Goal: Task Accomplishment & Management: Use online tool/utility

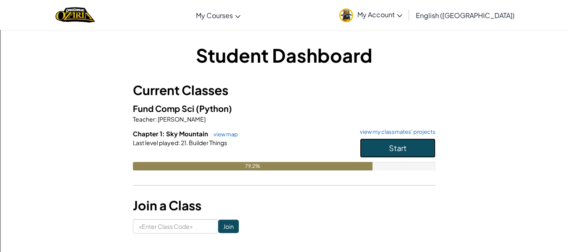
click at [384, 145] on button "Start" at bounding box center [398, 147] width 76 height 19
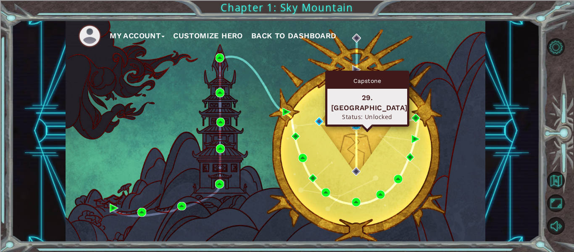
click at [357, 125] on img at bounding box center [356, 125] width 9 height 9
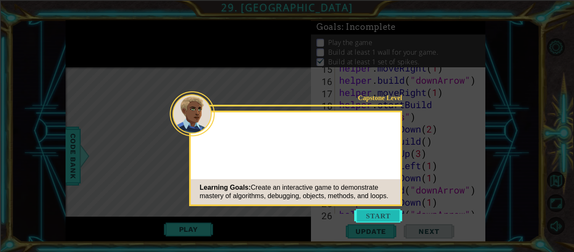
click at [376, 217] on button "Start" at bounding box center [378, 215] width 48 height 13
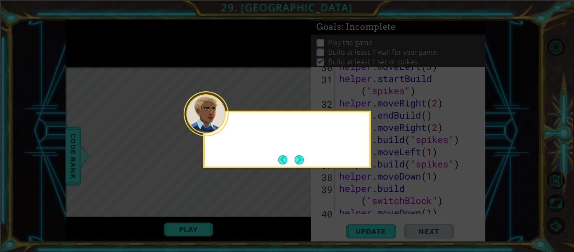
click at [227, 131] on div at bounding box center [206, 113] width 45 height 45
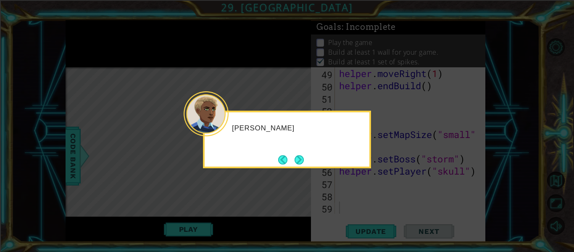
scroll to position [731, 0]
click at [303, 160] on button "Next" at bounding box center [299, 159] width 9 height 9
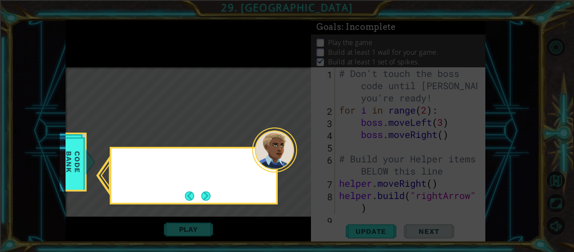
scroll to position [0, 0]
click at [210, 198] on button "Next" at bounding box center [205, 195] width 9 height 9
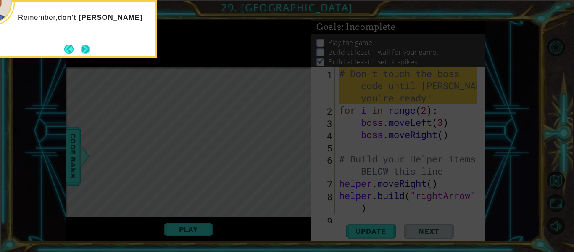
click at [87, 49] on button "Next" at bounding box center [85, 49] width 9 height 9
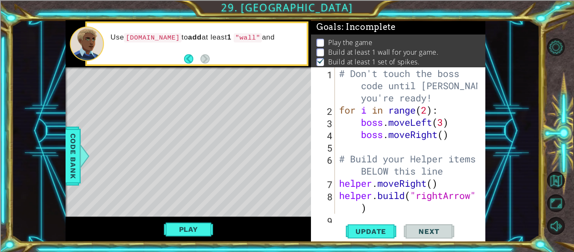
click at [435, 231] on span "Next" at bounding box center [428, 231] width 37 height 8
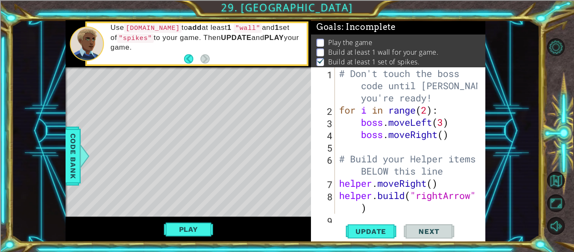
click at [434, 229] on span "Next" at bounding box center [428, 231] width 37 height 8
click at [377, 241] on div "1 2 3 4 5 6 7 8 9 # Don't touch the boss code until [PERSON_NAME] says you're r…" at bounding box center [398, 154] width 174 height 174
click at [366, 229] on span "Update" at bounding box center [370, 231] width 47 height 8
click at [206, 229] on button "Play" at bounding box center [188, 229] width 49 height 16
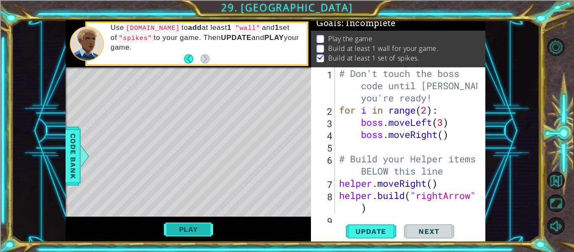
scroll to position [14, 0]
click at [200, 228] on button "Play" at bounding box center [188, 229] width 49 height 16
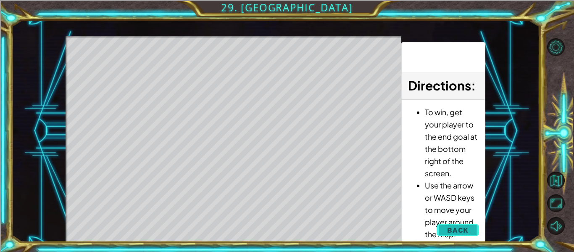
click at [457, 233] on span "Back" at bounding box center [457, 230] width 21 height 8
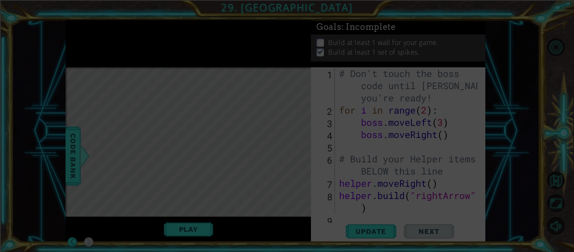
scroll to position [0, 0]
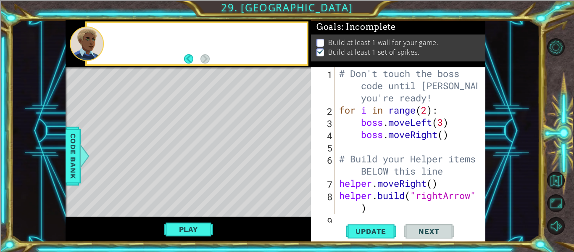
click at [342, 227] on div "Update Next" at bounding box center [400, 231] width 174 height 17
click at [357, 225] on button "Update" at bounding box center [371, 231] width 50 height 17
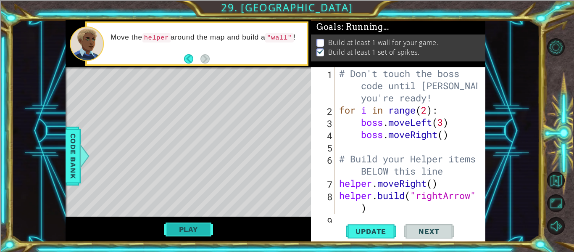
click at [197, 228] on button "Play" at bounding box center [188, 229] width 49 height 16
click at [194, 228] on button "Play" at bounding box center [188, 229] width 49 height 16
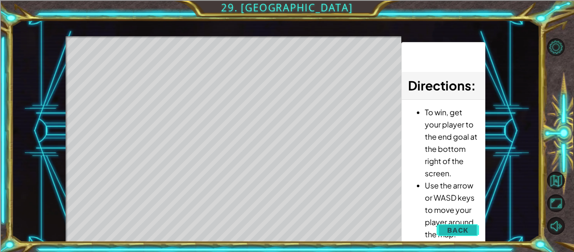
click at [466, 230] on span "Back" at bounding box center [457, 230] width 21 height 8
